Goal: Information Seeking & Learning: Understand process/instructions

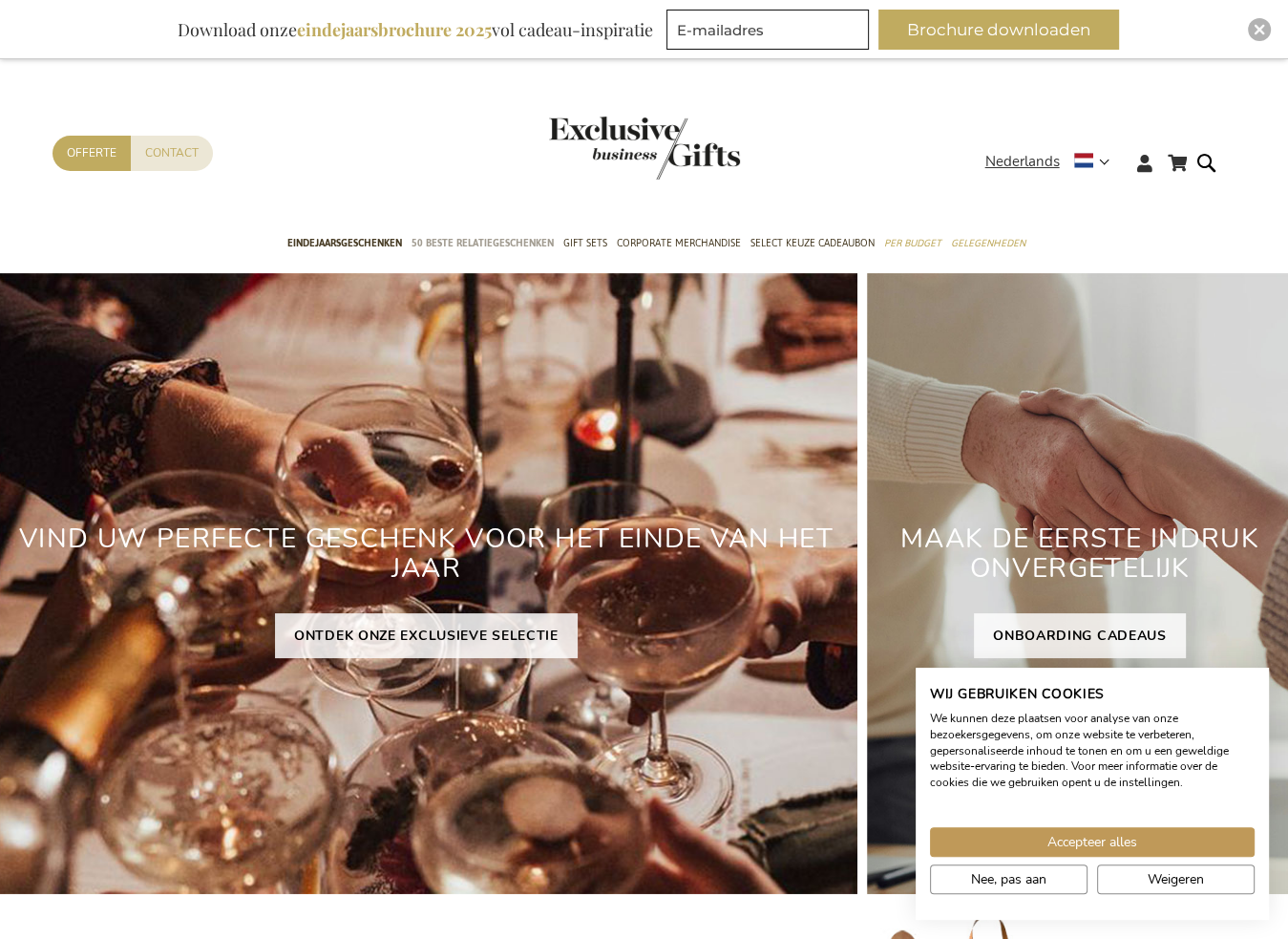
click at [516, 242] on span "50 beste relatiegeschenken" at bounding box center [482, 243] width 142 height 20
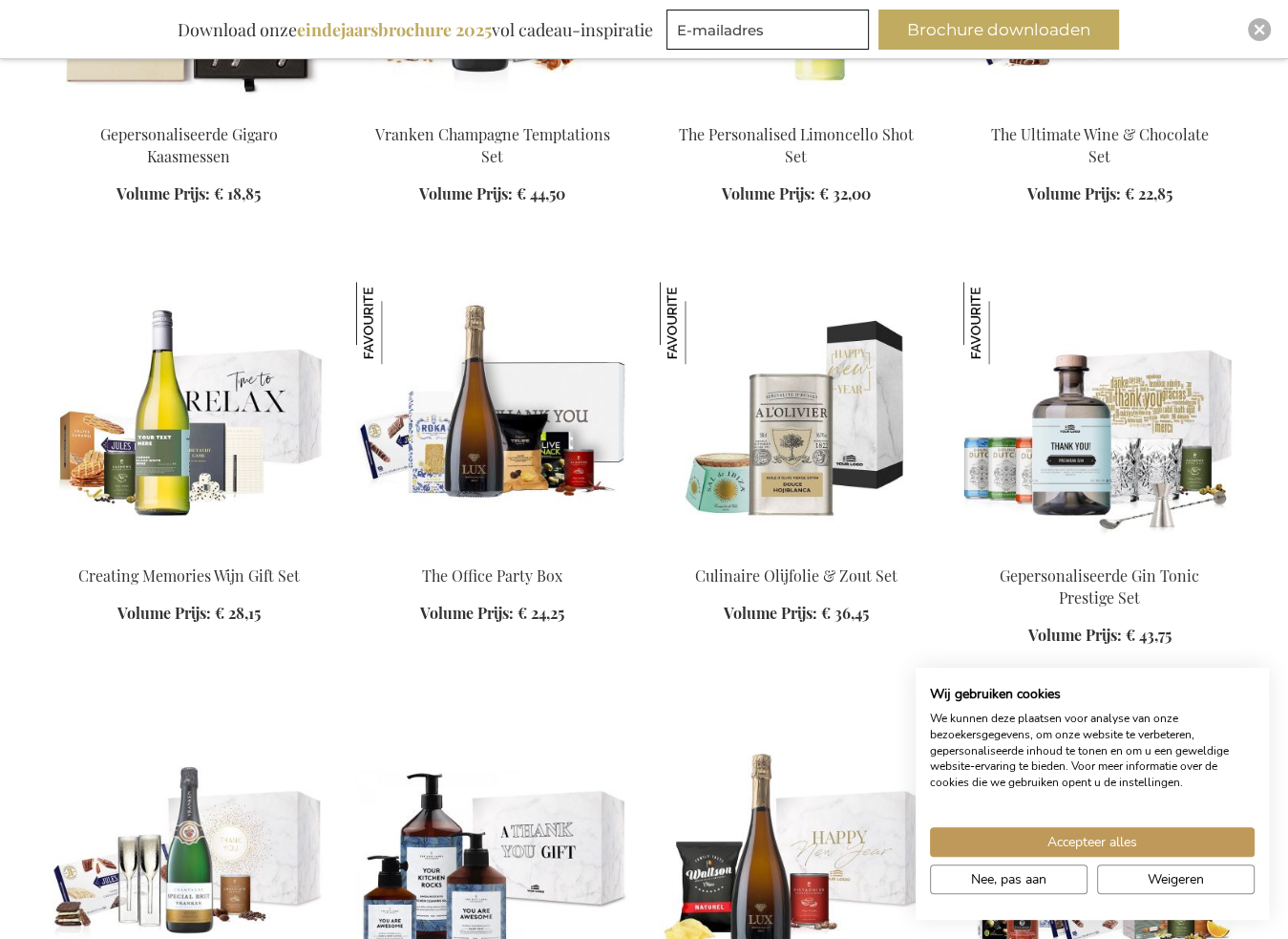
scroll to position [1433, 0]
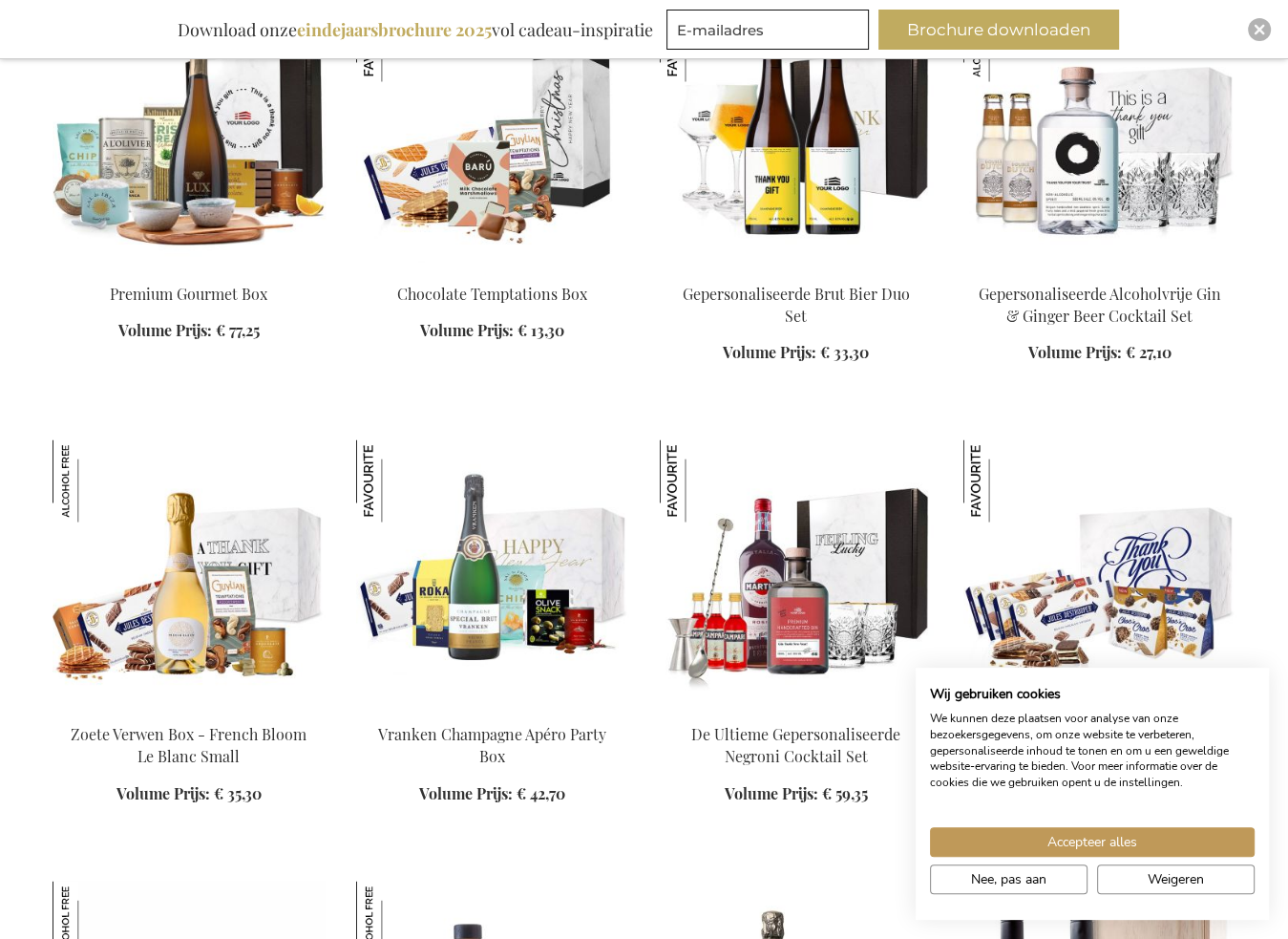
scroll to position [3057, 0]
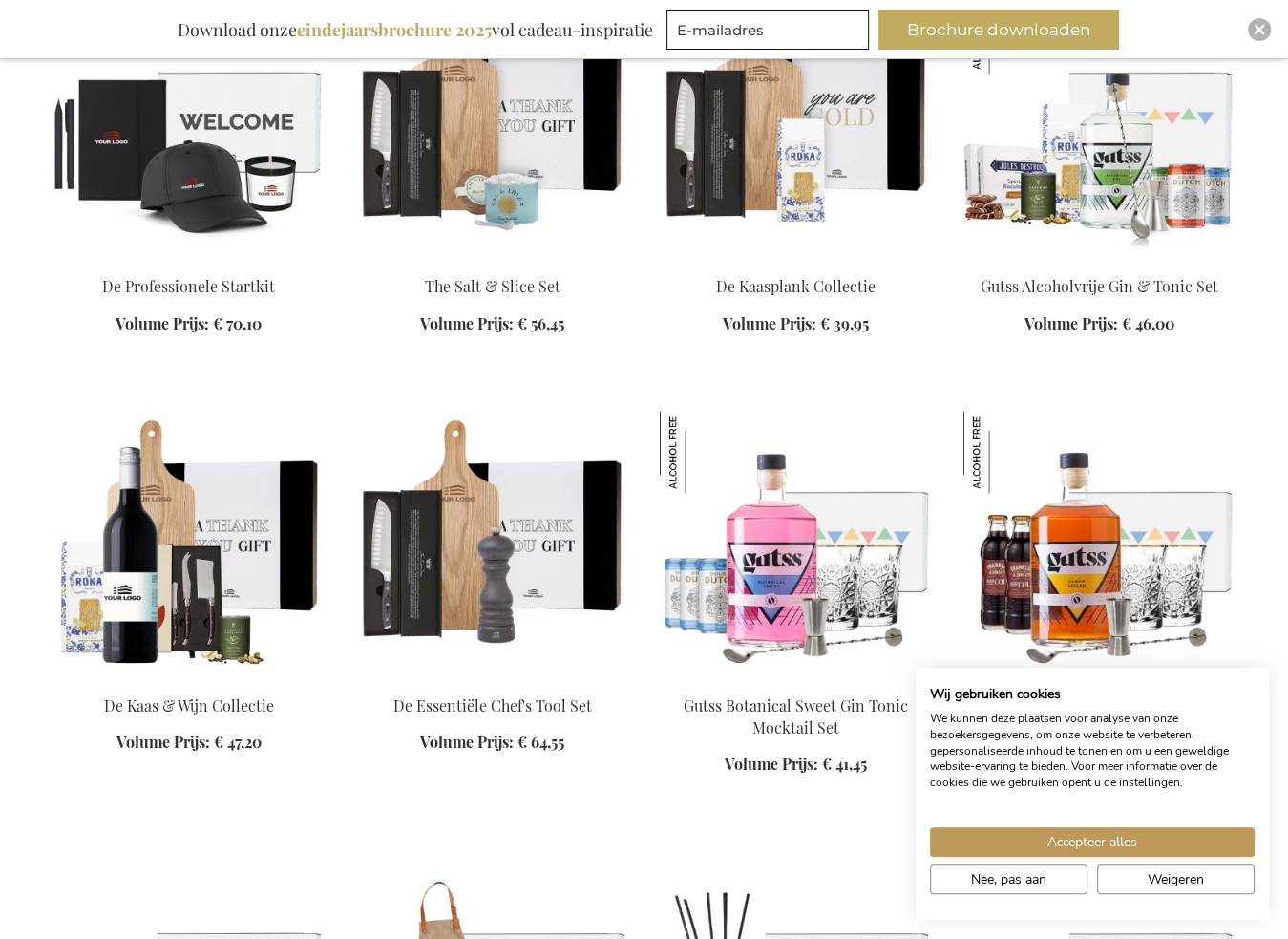
scroll to position [4394, 0]
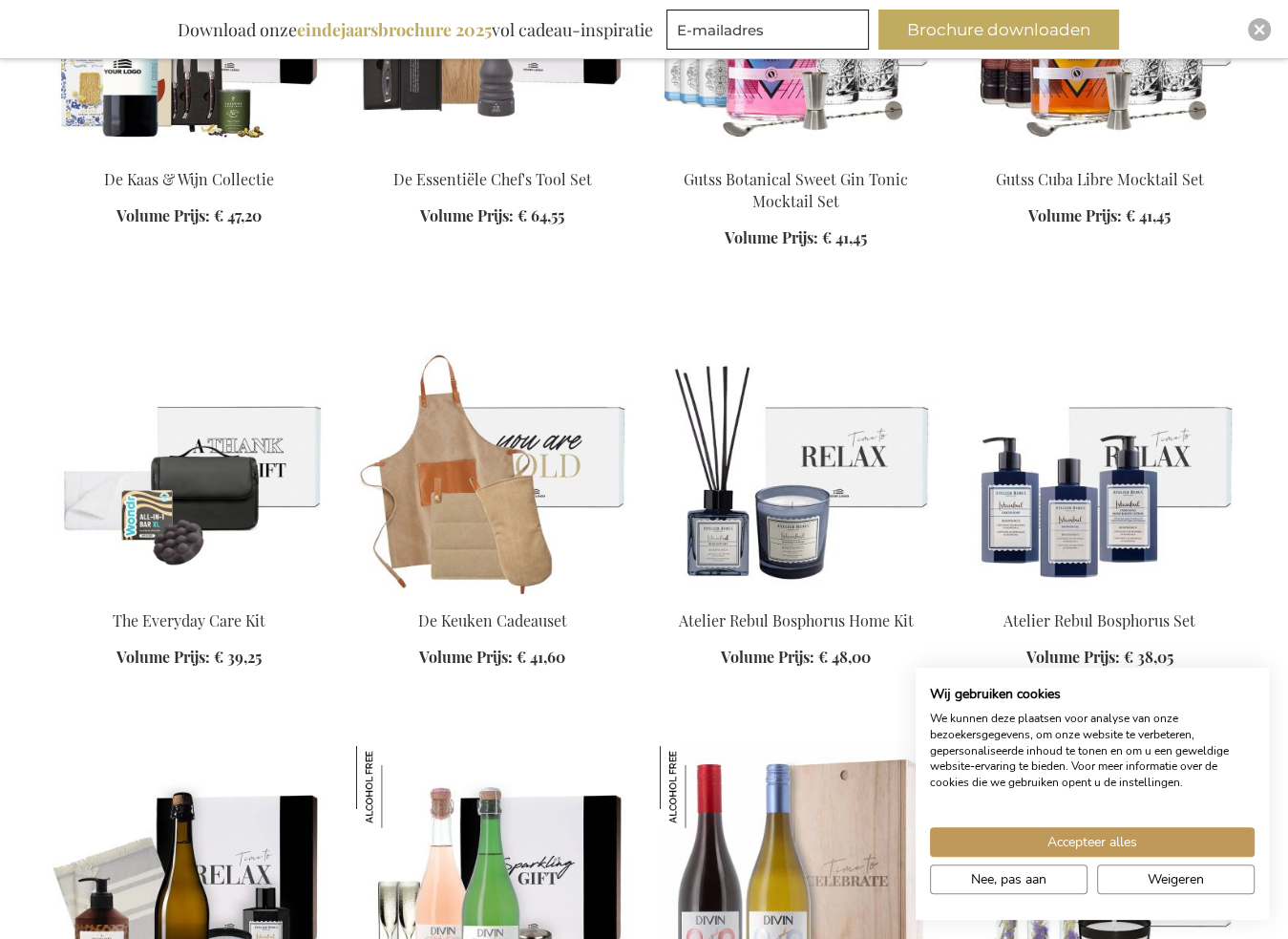
scroll to position [4871, 0]
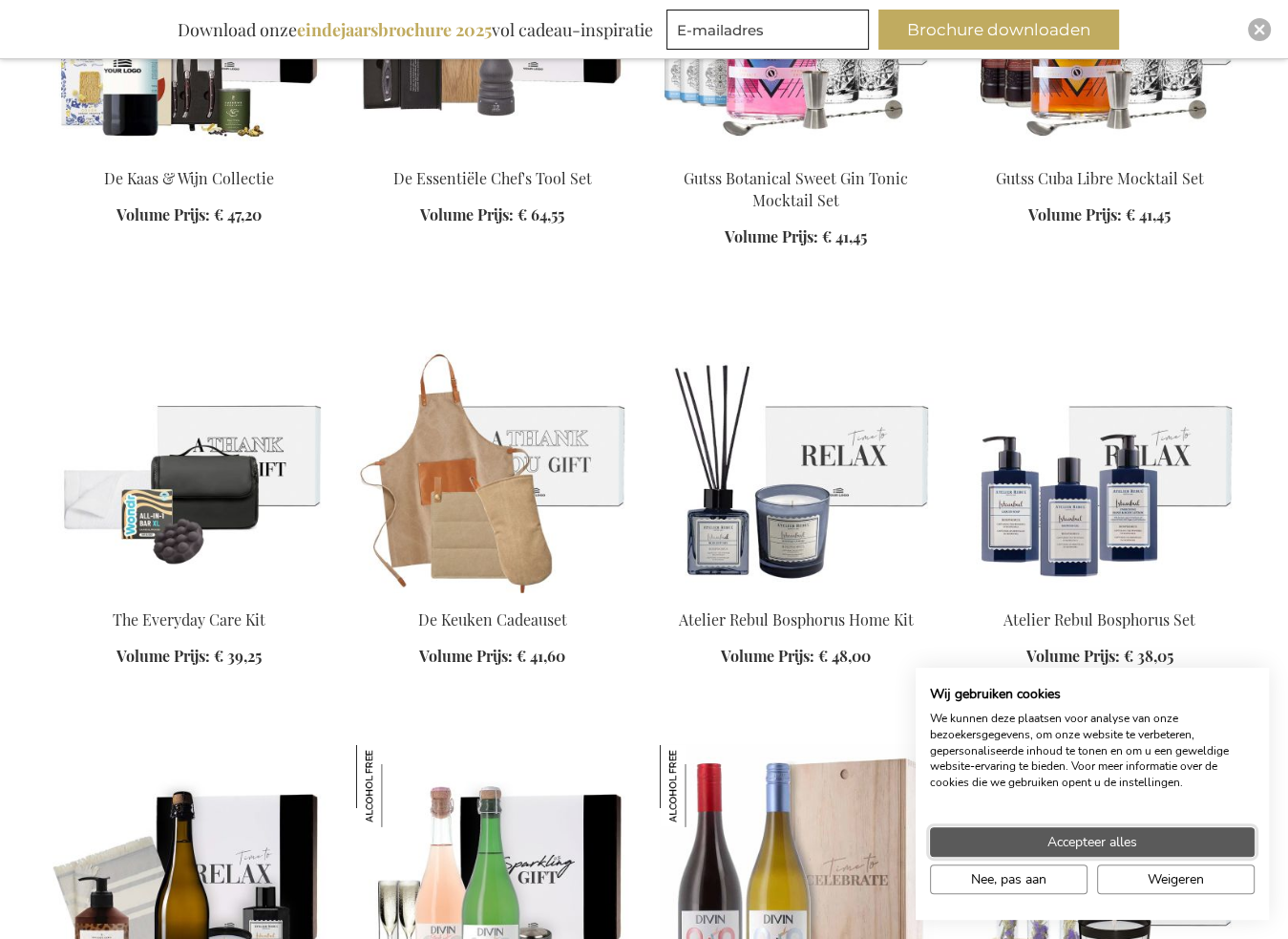
click at [1155, 843] on button "Accepteer alles" at bounding box center [1092, 842] width 324 height 30
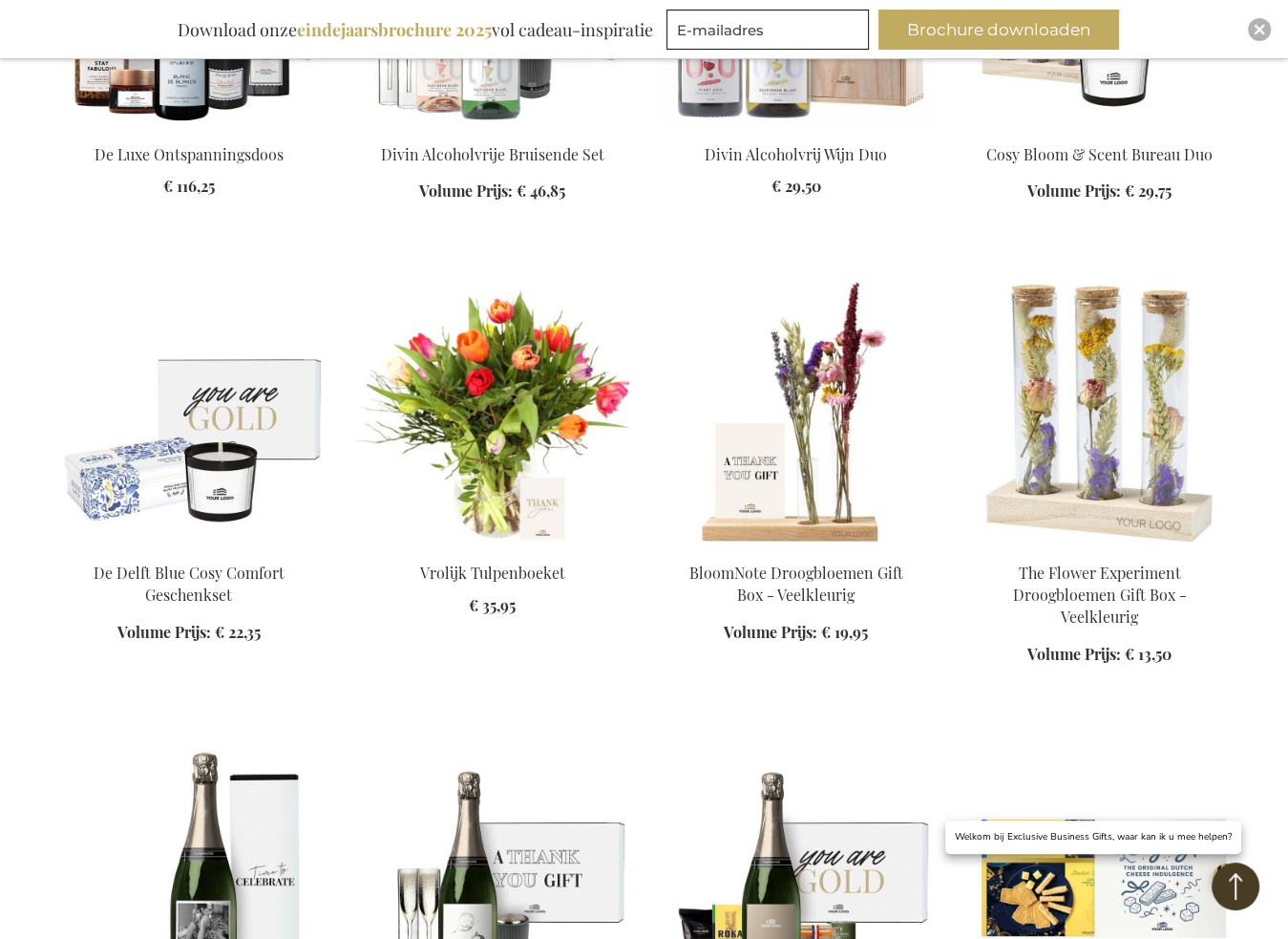
scroll to position [6017, 0]
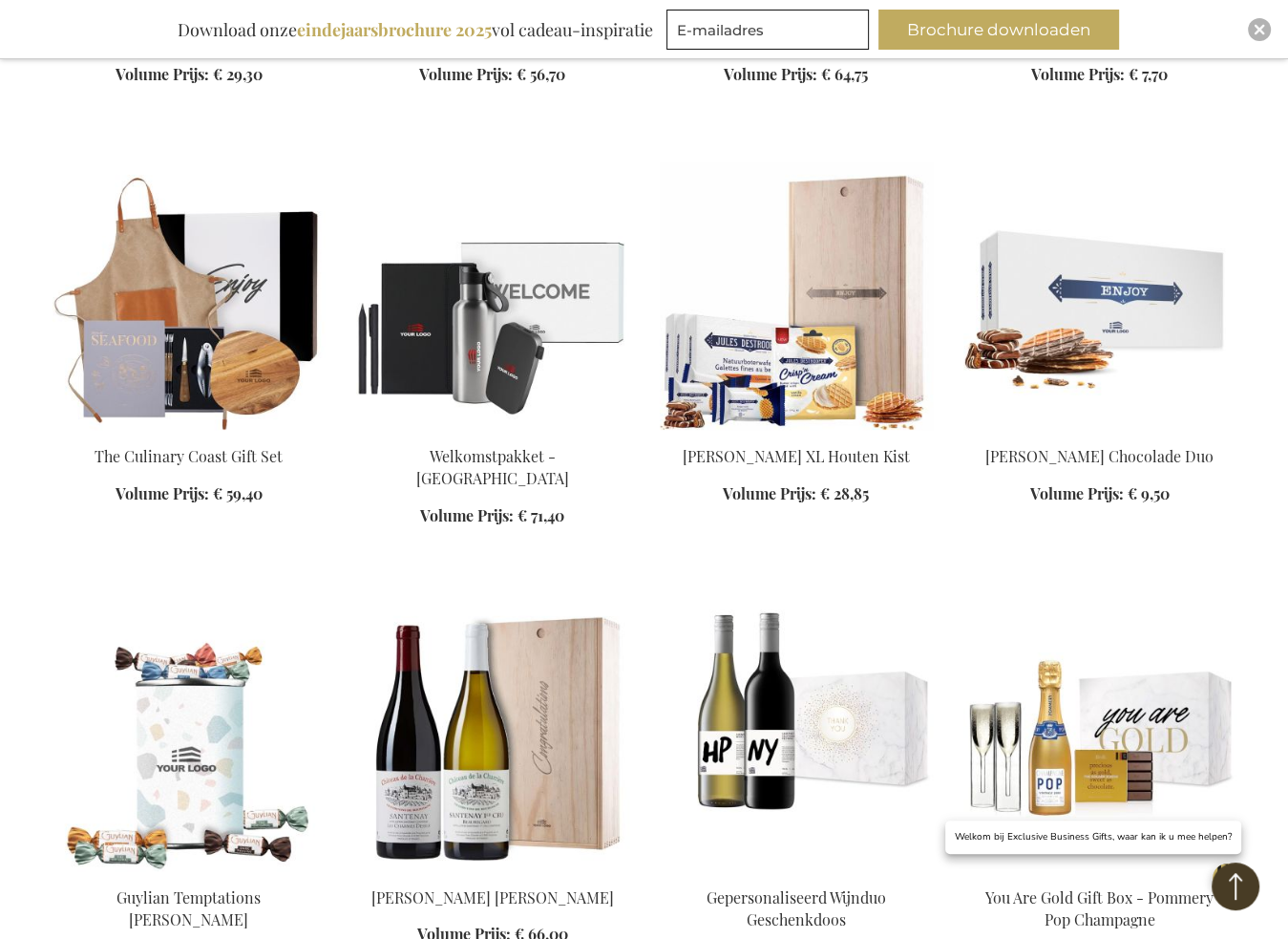
scroll to position [6781, 0]
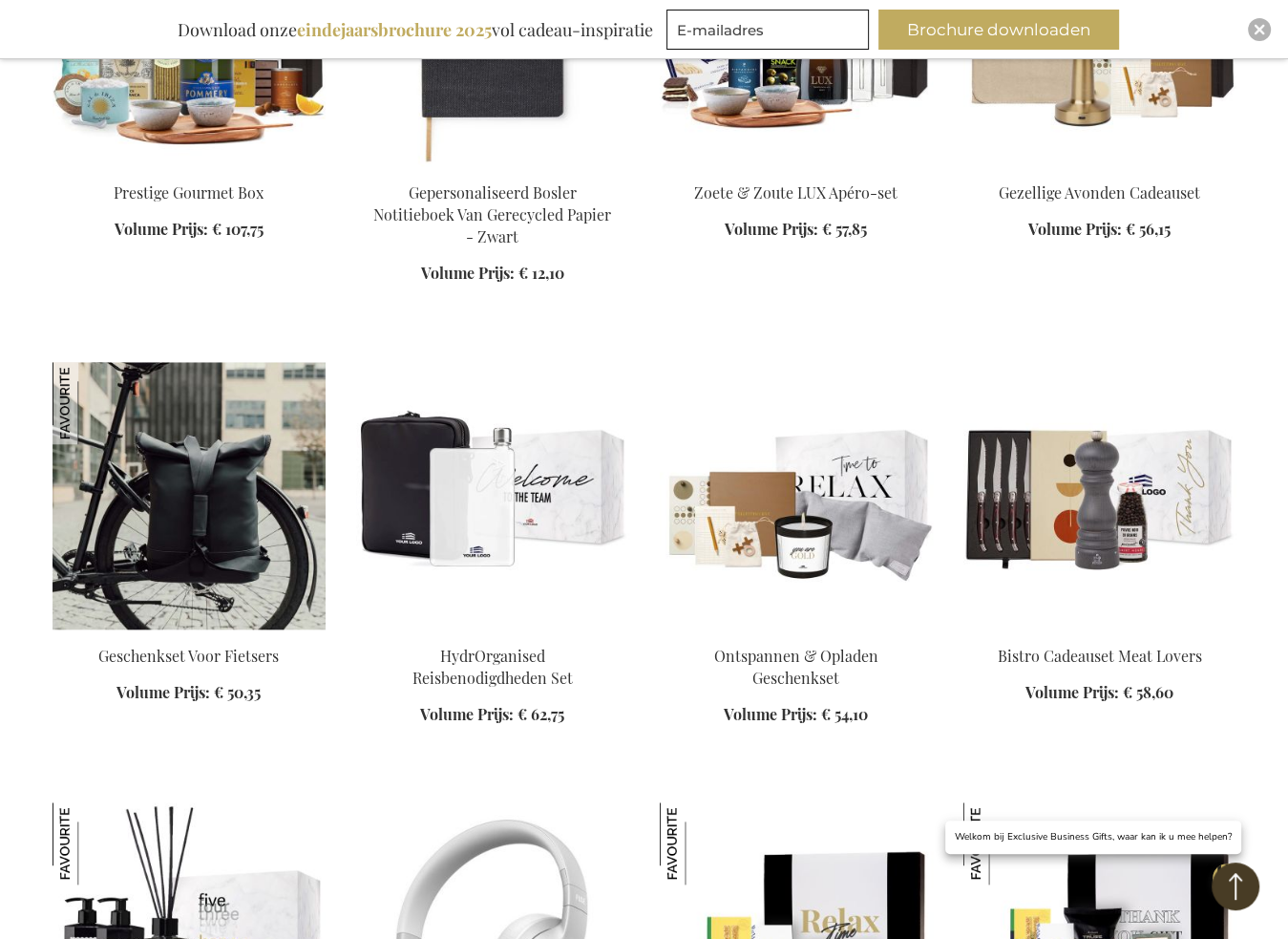
scroll to position [7927, 0]
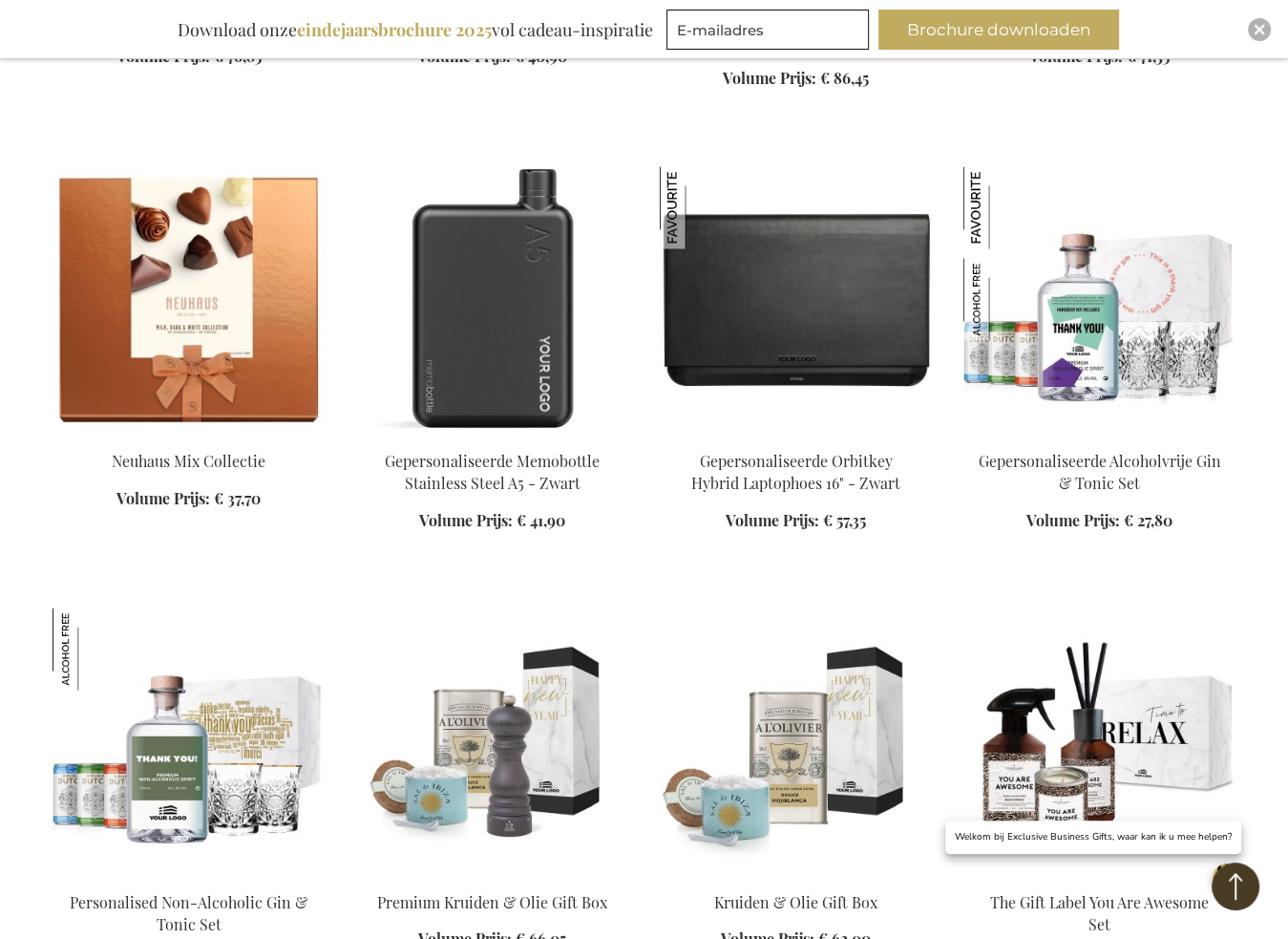
scroll to position [9551, 0]
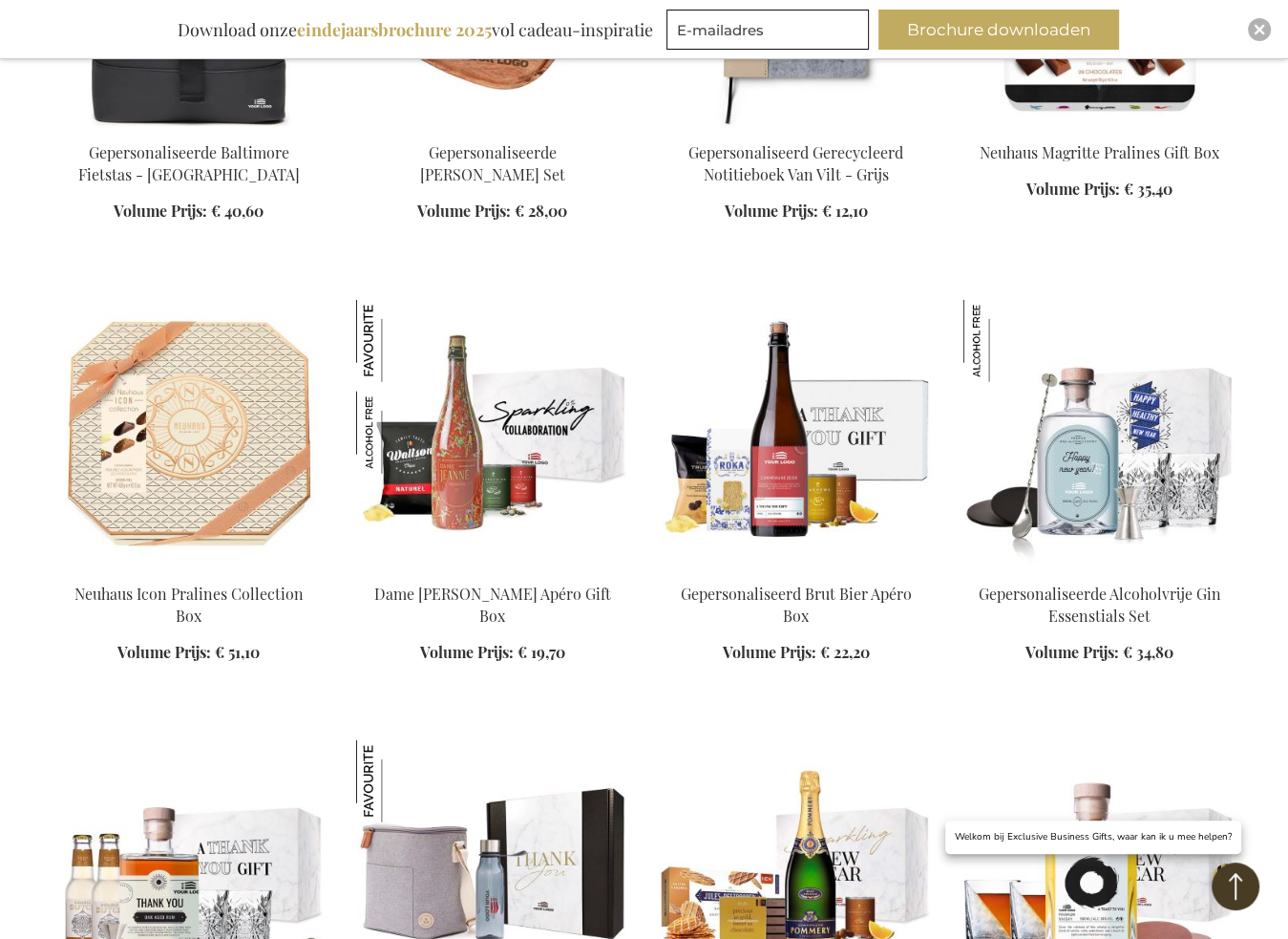
scroll to position [10984, 0]
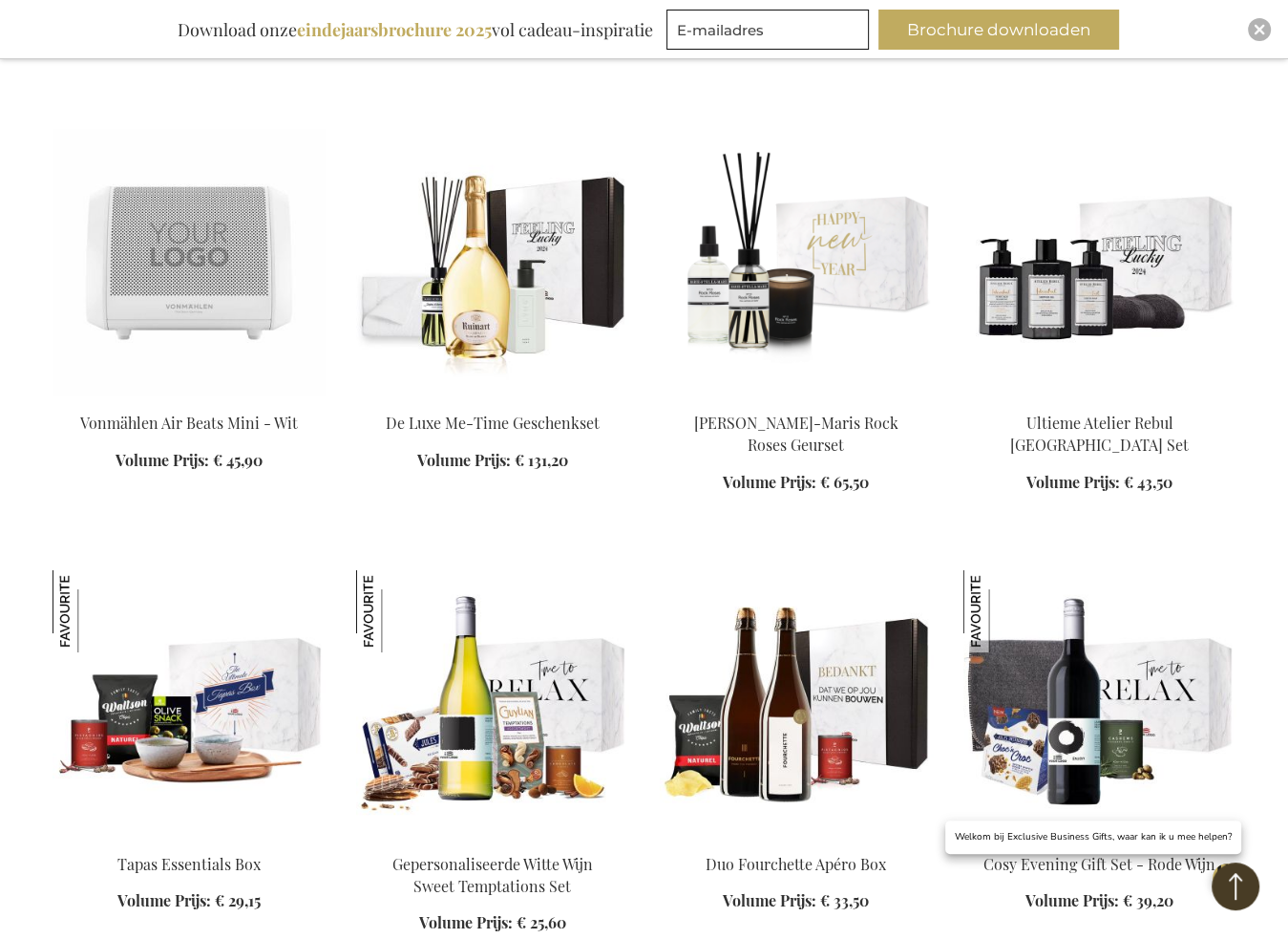
scroll to position [12130, 0]
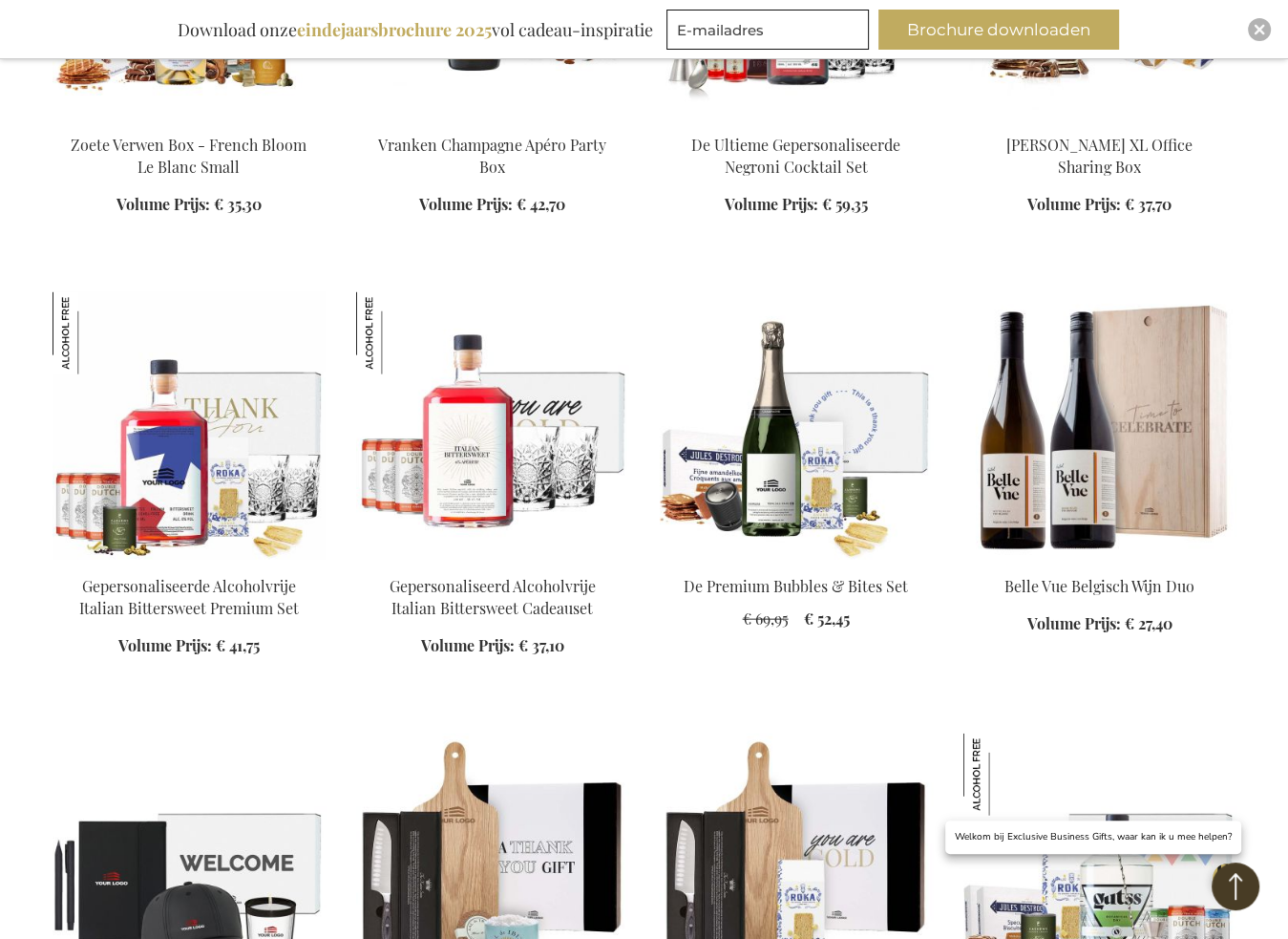
scroll to position [1540, 0]
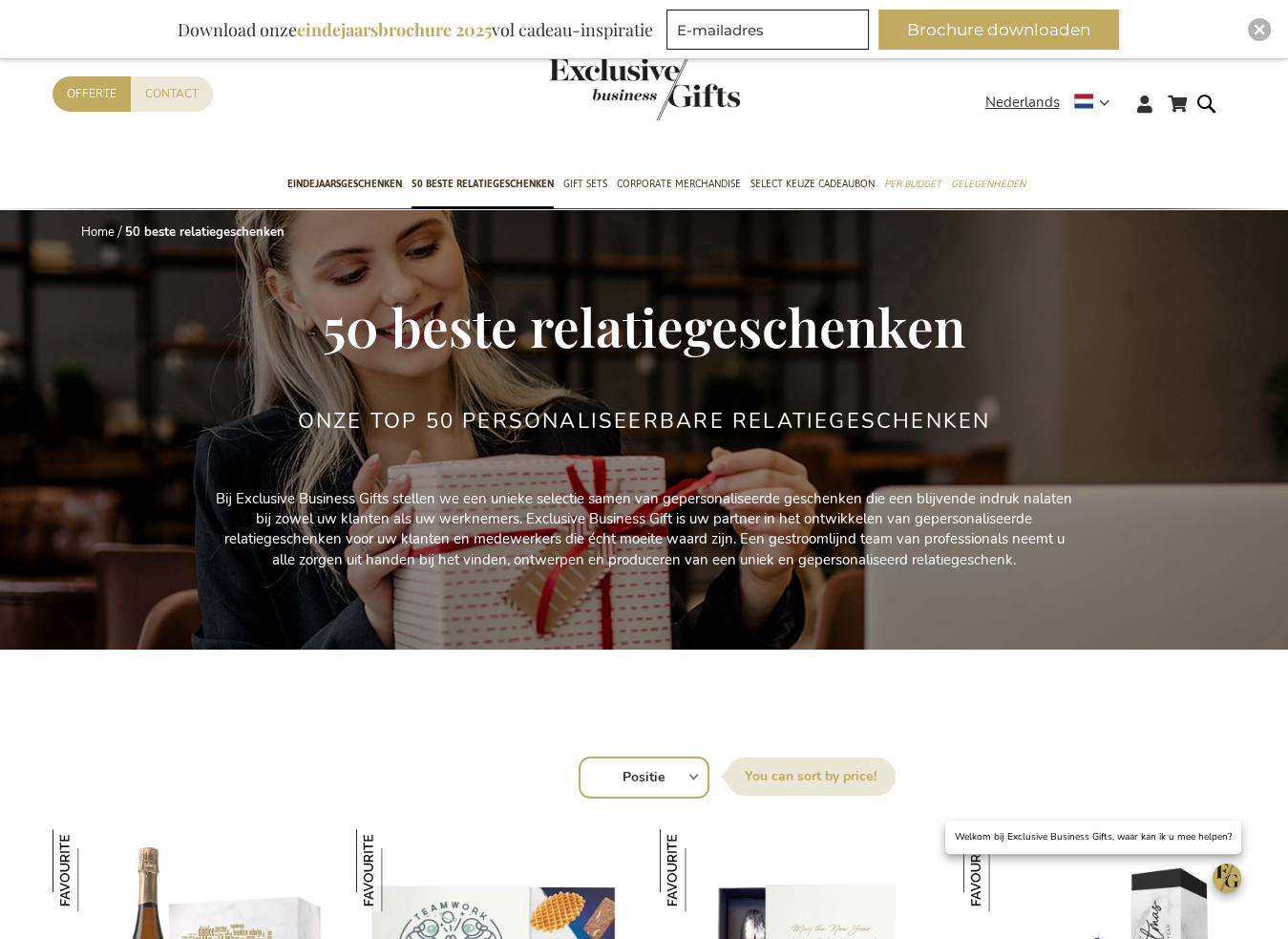
click at [621, 108] on img "store logo" at bounding box center [644, 89] width 191 height 63
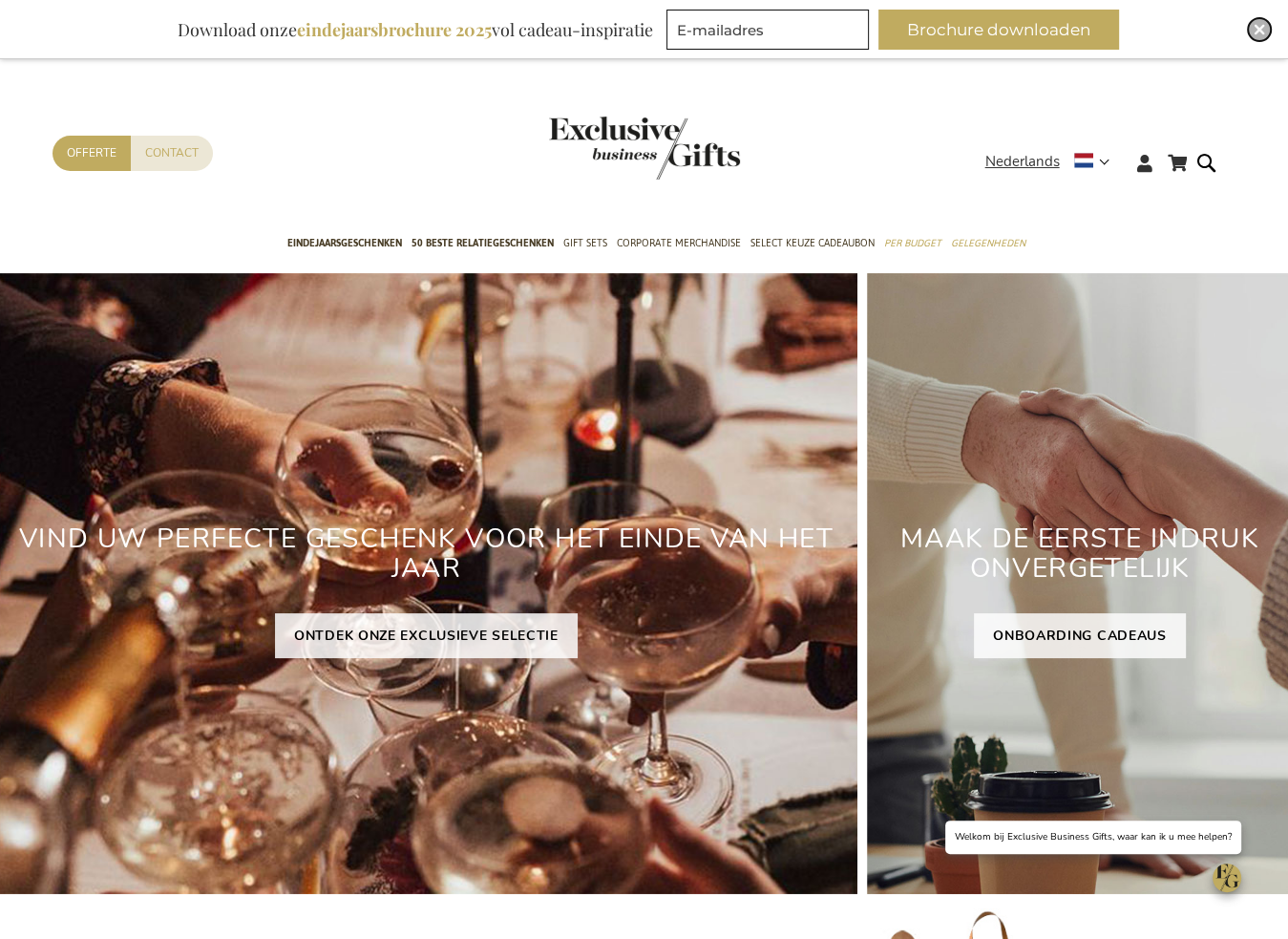
click at [1256, 30] on img "Close" at bounding box center [1259, 30] width 12 height 12
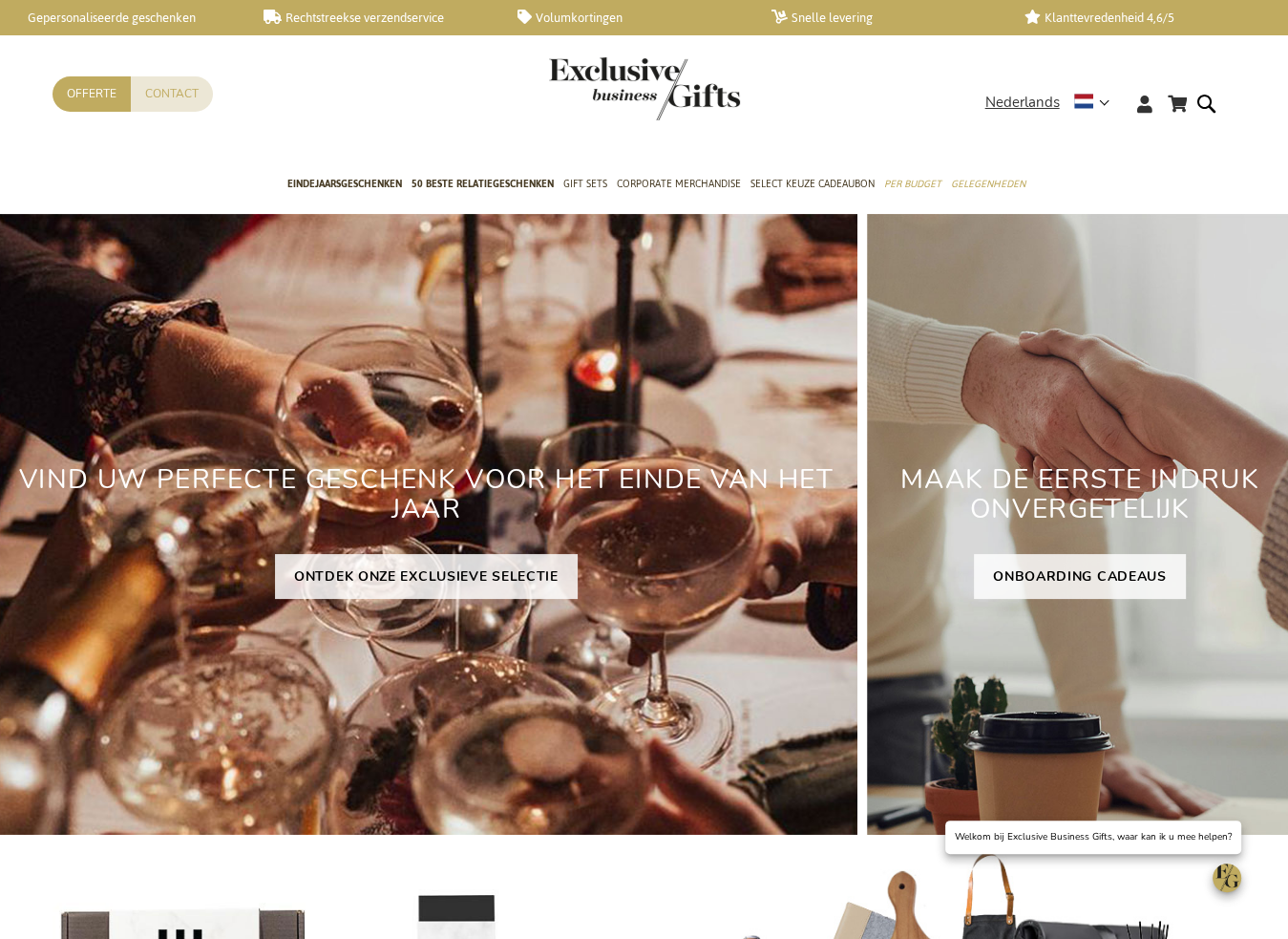
click at [814, 11] on link "Snelle levering" at bounding box center [882, 17] width 223 height 16
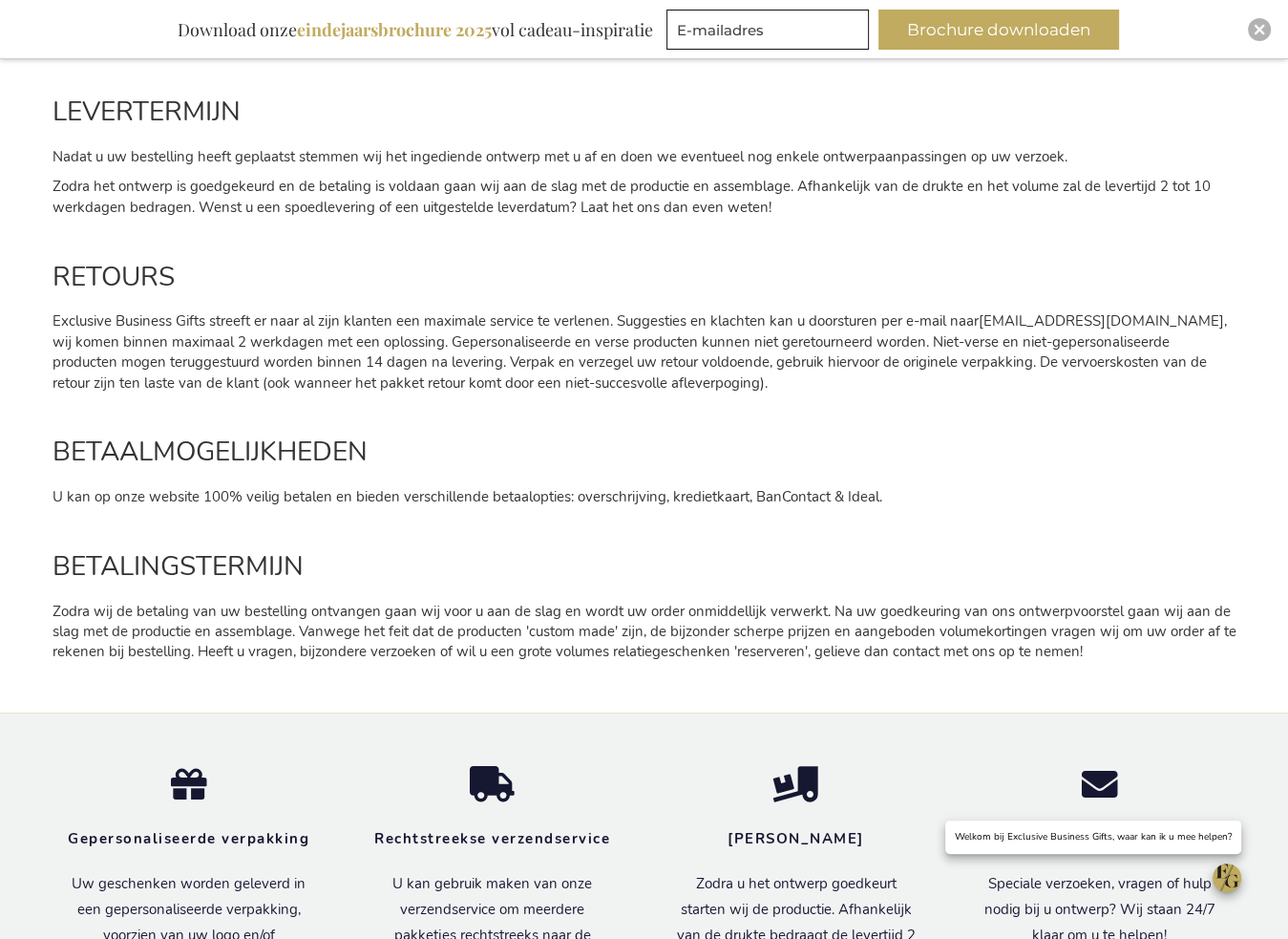
scroll to position [2101, 0]
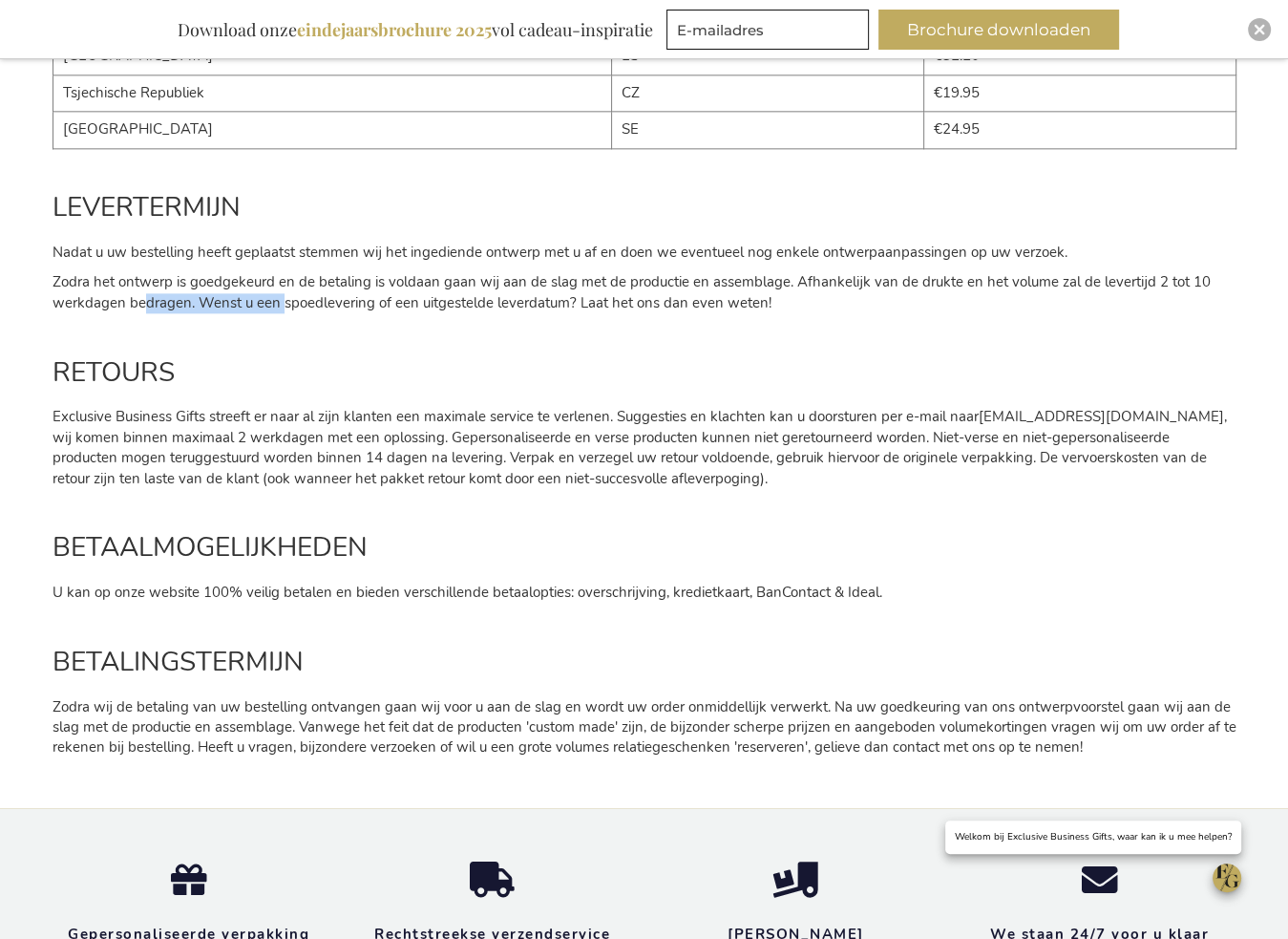
drag, startPoint x: 142, startPoint y: 298, endPoint x: 283, endPoint y: 297, distance: 141.0
click at [283, 297] on span "Zodra het ontwerp is goedgekeurd en de betaling is voldaan gaan wij aan de slag…" at bounding box center [631, 292] width 1158 height 39
